Goal: Task Accomplishment & Management: Complete application form

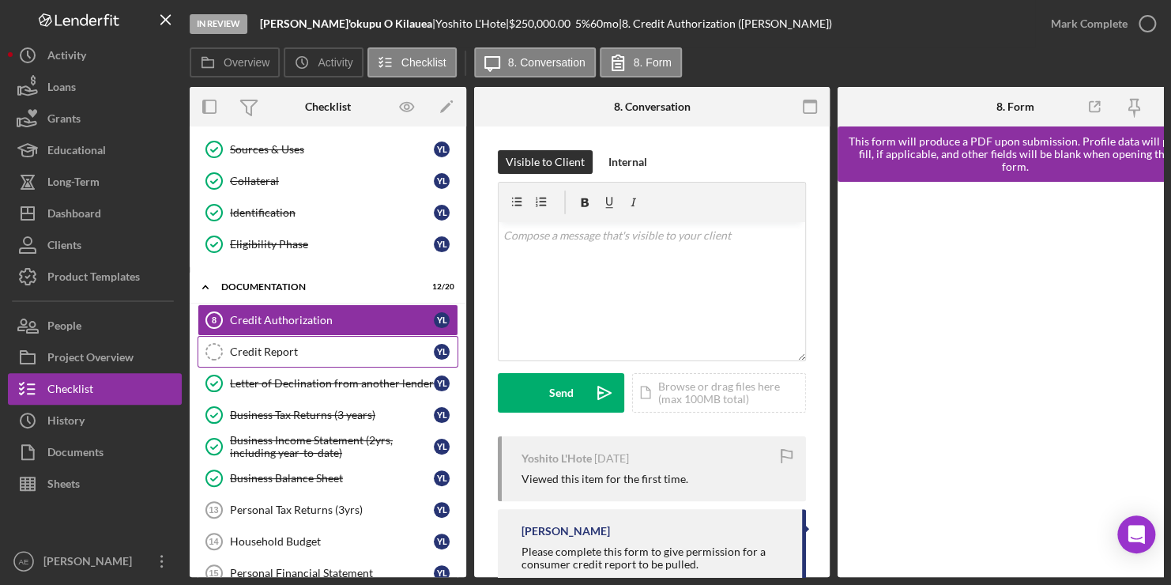
scroll to position [8, 0]
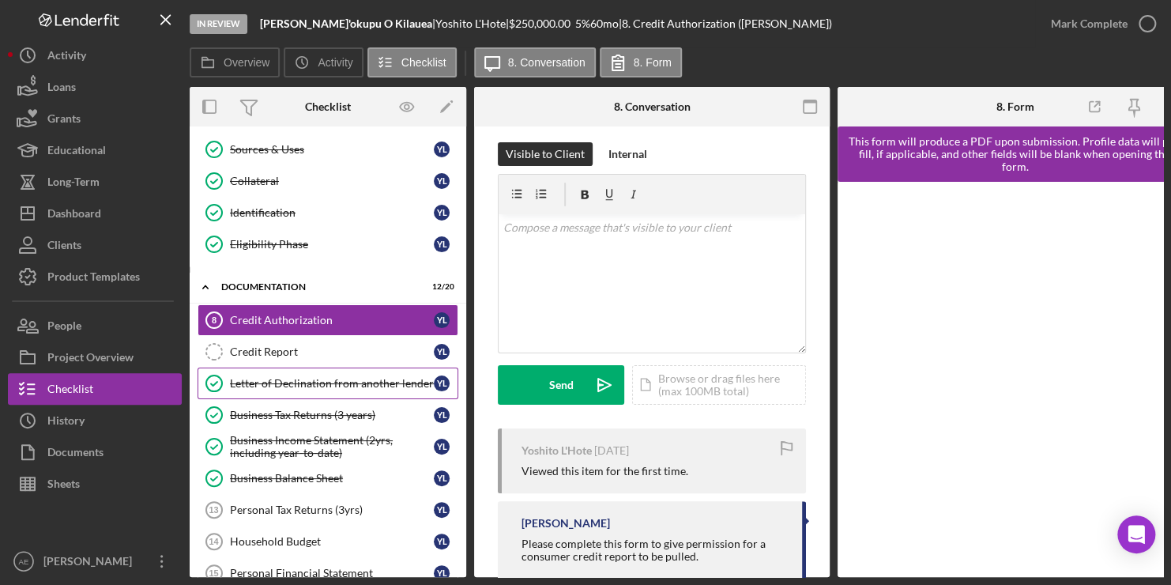
click at [303, 382] on div "Letter of Declination from another lender" at bounding box center [332, 383] width 204 height 13
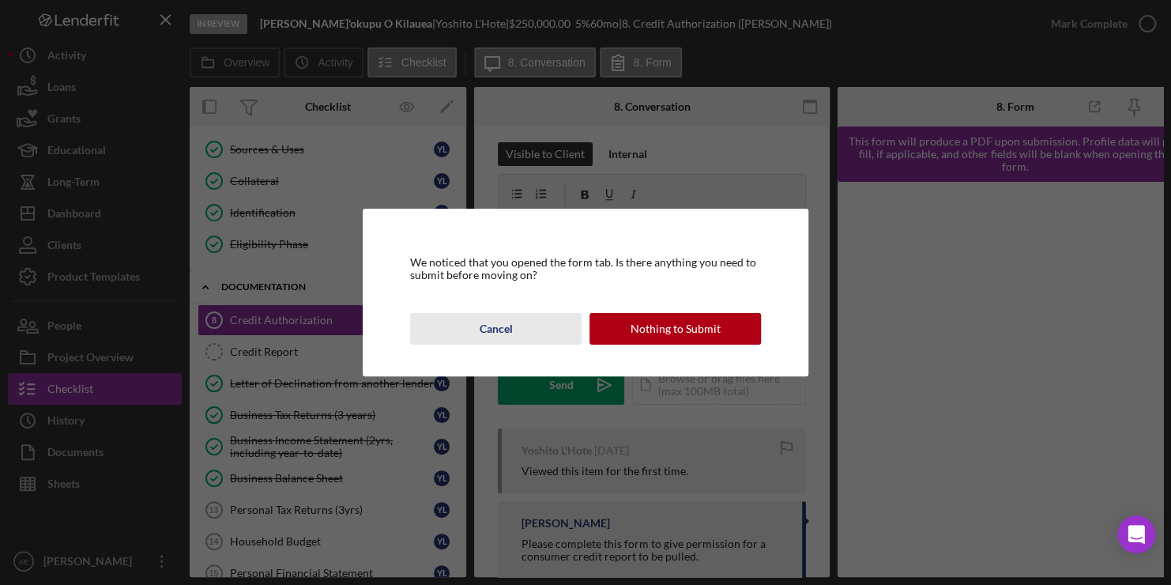
click at [497, 333] on div "Cancel" at bounding box center [495, 329] width 33 height 32
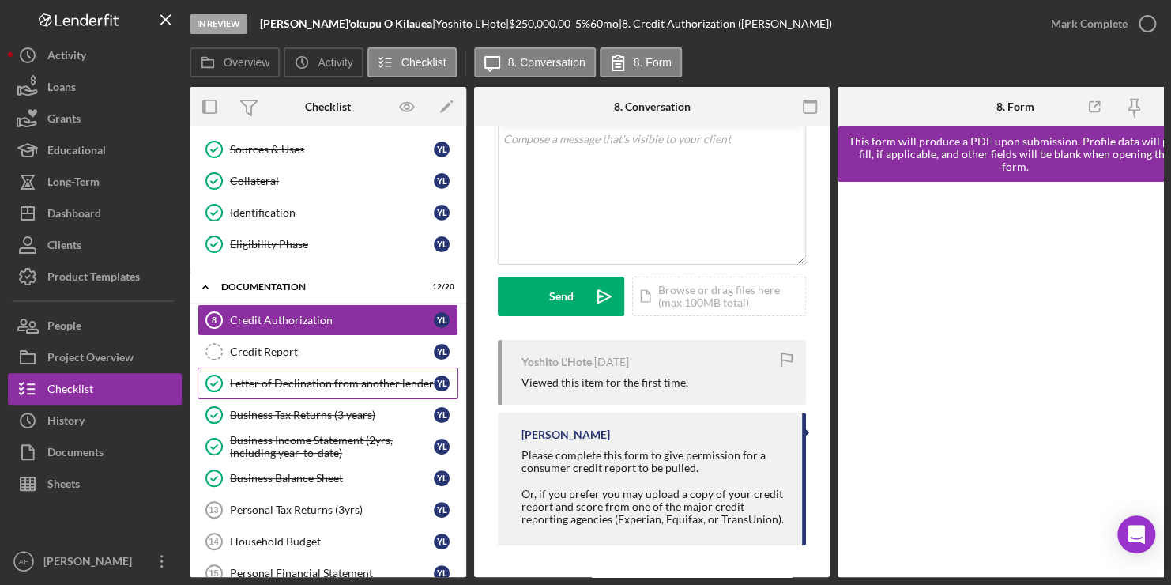
scroll to position [160, 0]
click at [376, 379] on div "Letter of Declination from another lender" at bounding box center [332, 382] width 204 height 13
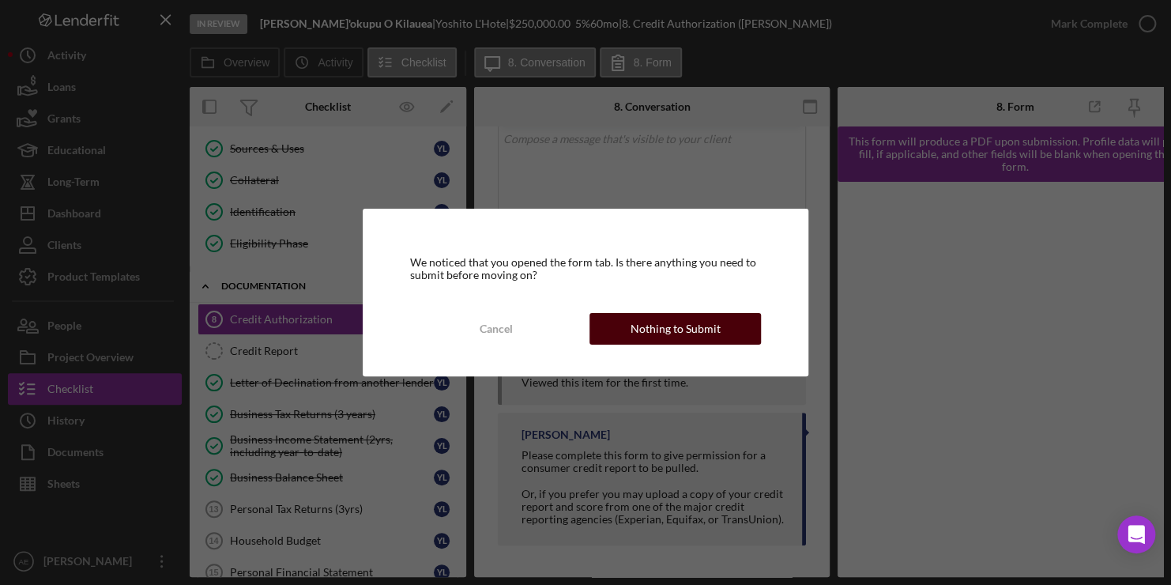
click at [661, 335] on div "Nothing to Submit" at bounding box center [676, 329] width 90 height 32
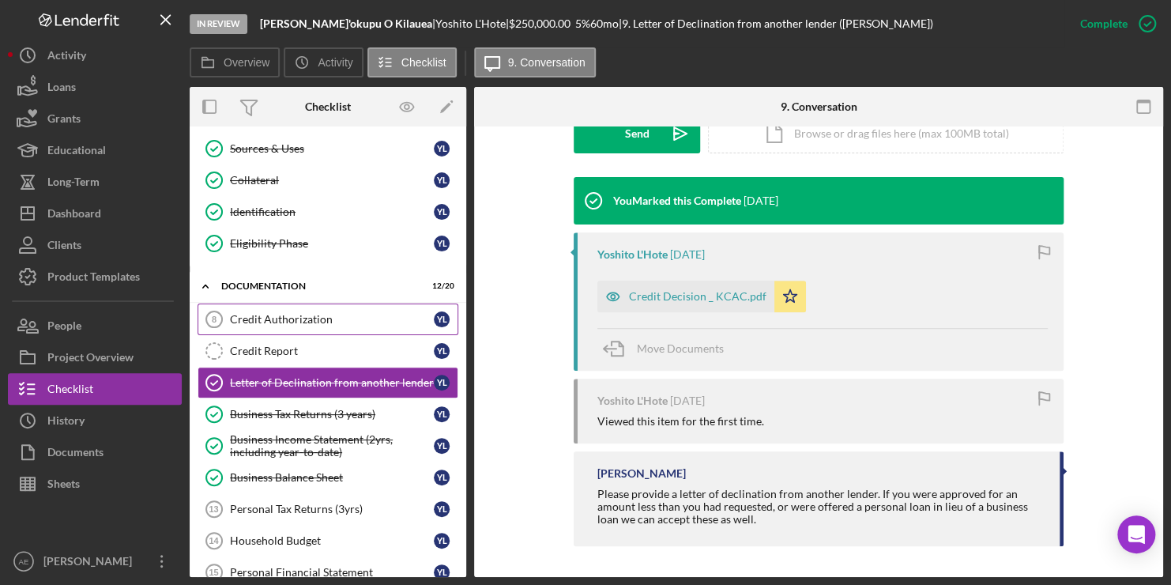
scroll to position [161, 0]
click at [683, 291] on div "Credit Decision _ KCAC.pdf" at bounding box center [698, 296] width 138 height 13
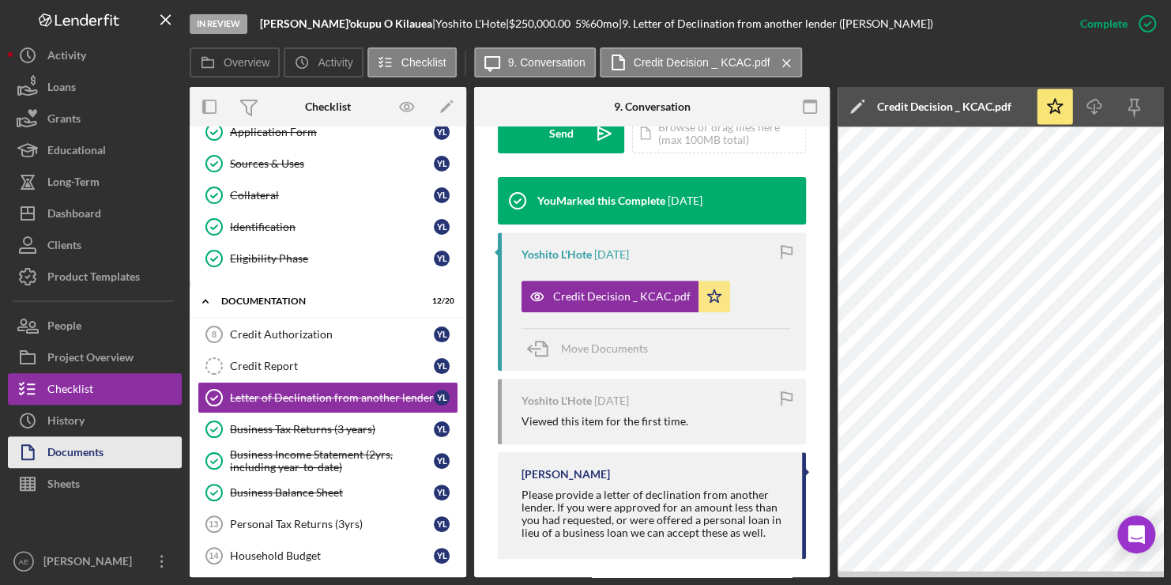
scroll to position [145, 0]
